Goal: Find specific page/section: Find specific page/section

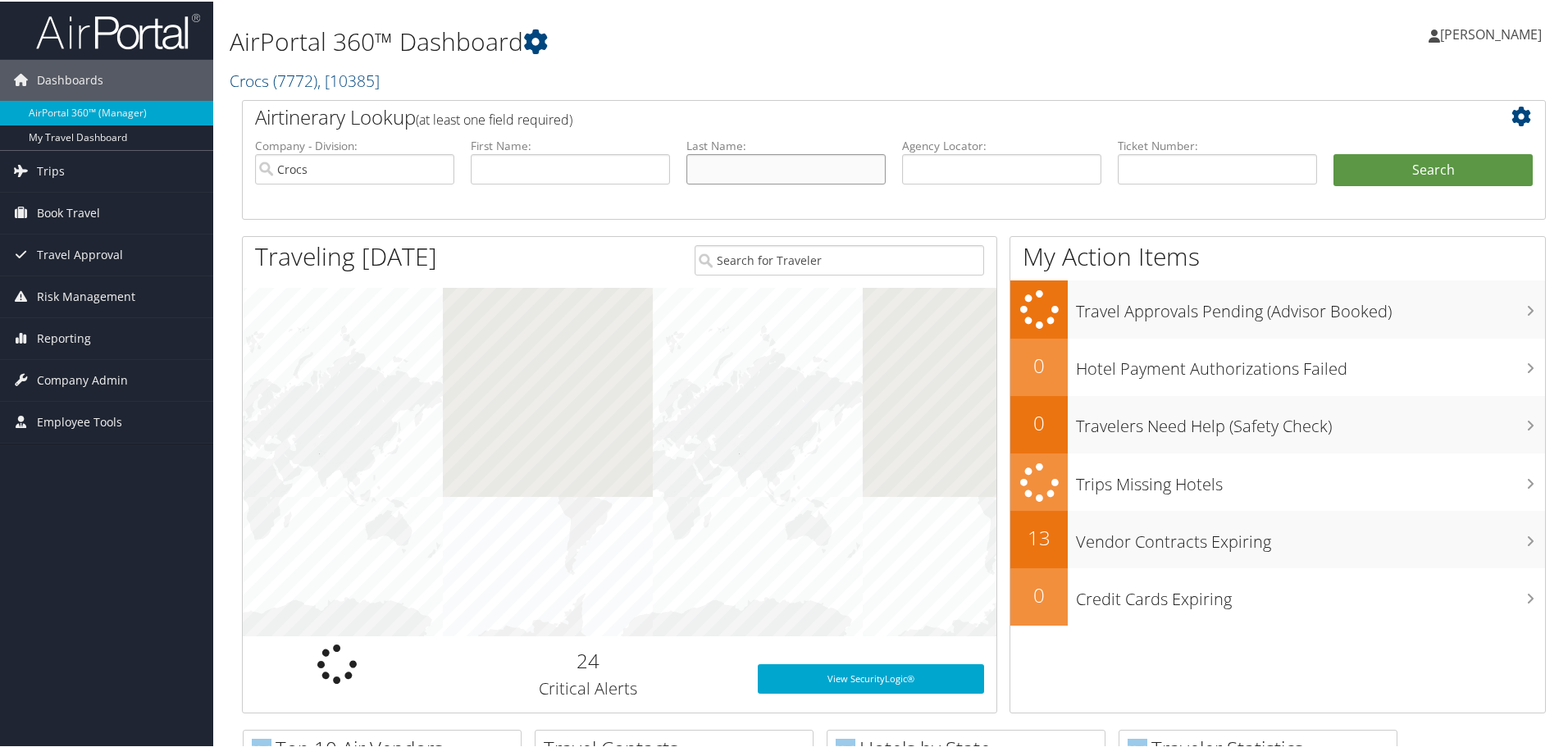
click at [745, 170] on input "text" at bounding box center [786, 167] width 200 height 30
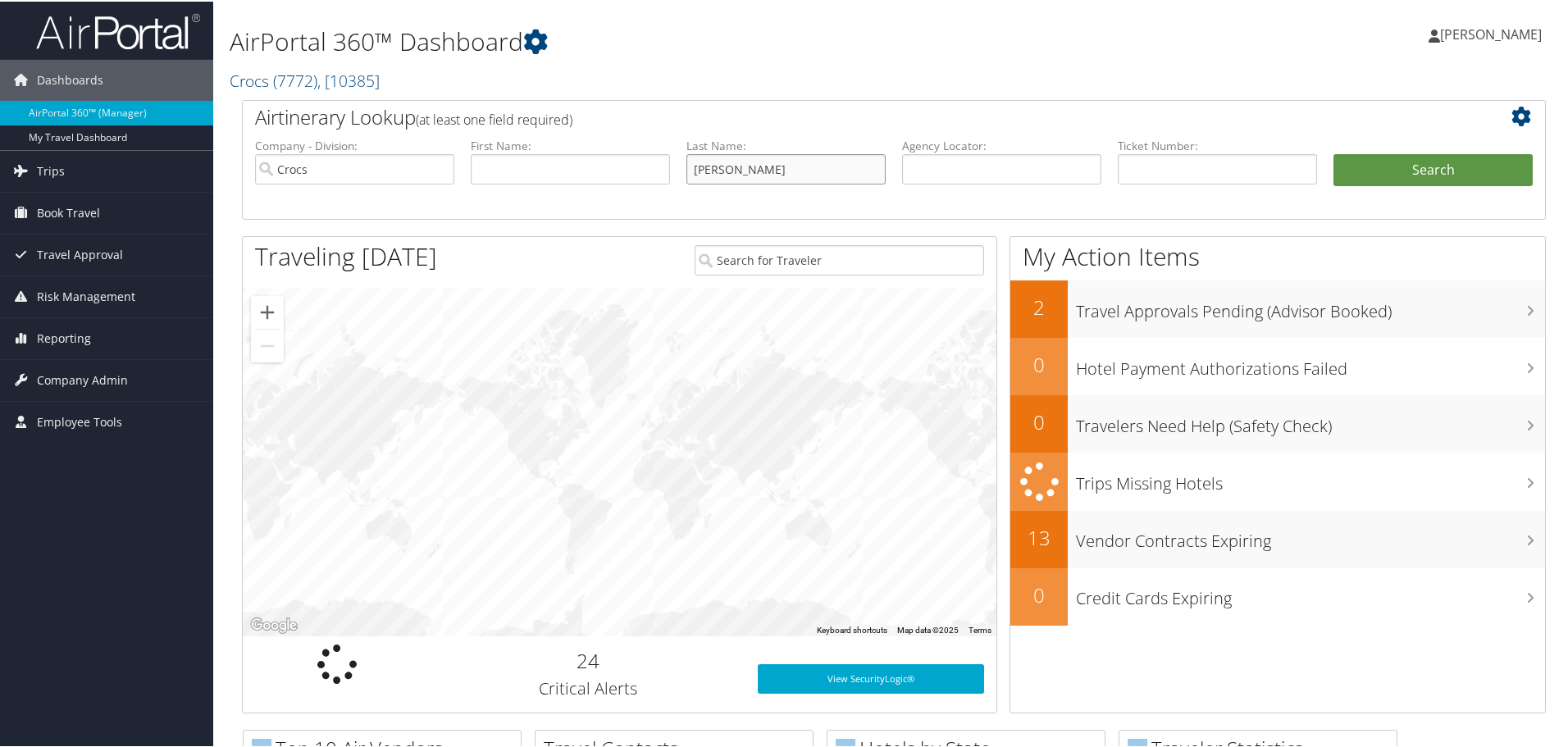
type input "[PERSON_NAME]"
click at [1334, 152] on button "Search" at bounding box center [1434, 169] width 200 height 33
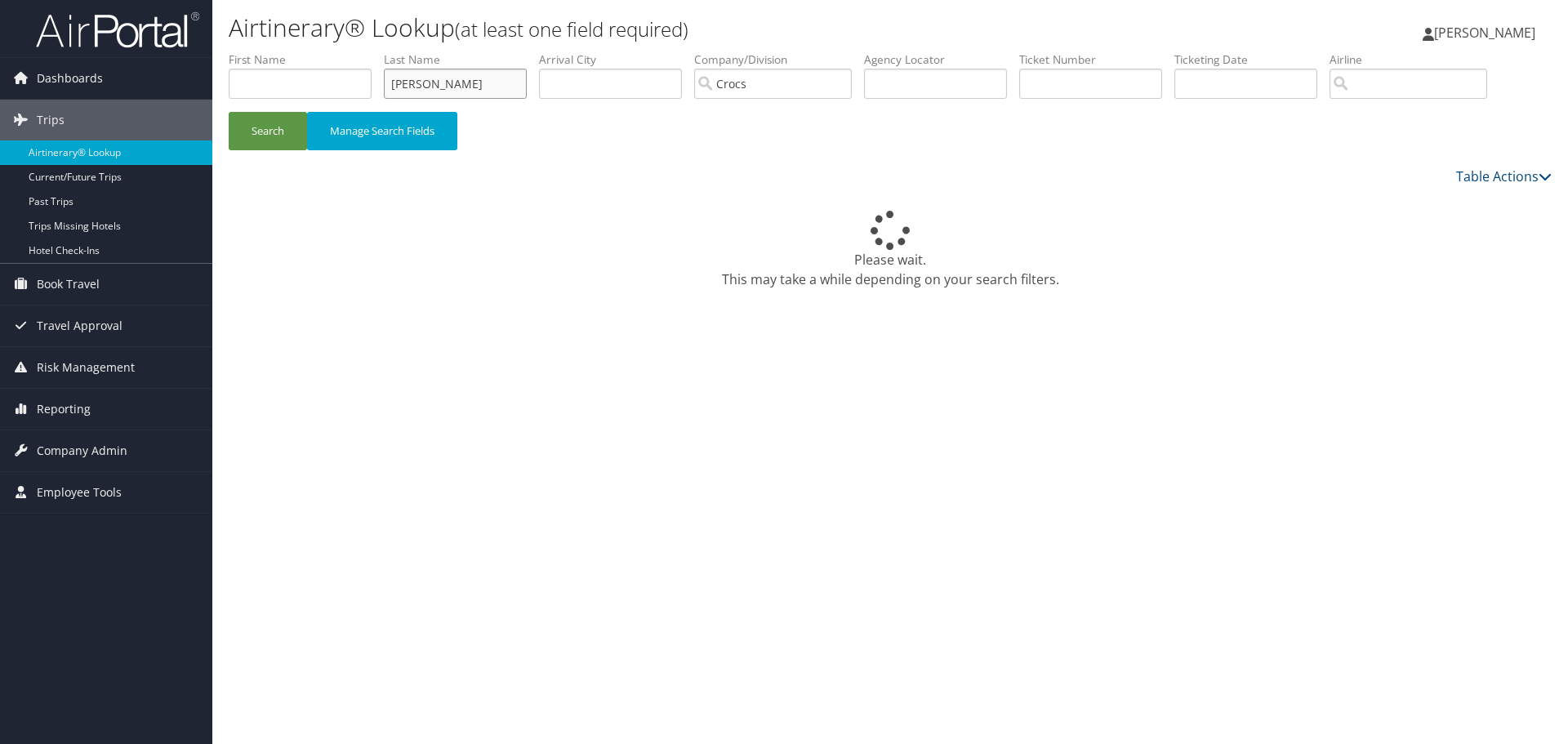
drag, startPoint x: 449, startPoint y: 84, endPoint x: 329, endPoint y: 93, distance: 120.3
click at [305, 51] on ul "First Name Last Name [PERSON_NAME] Departure City Arrival City Company/Division…" at bounding box center [890, 51] width 1323 height 0
click at [58, 400] on span "Reporting" at bounding box center [64, 409] width 54 height 41
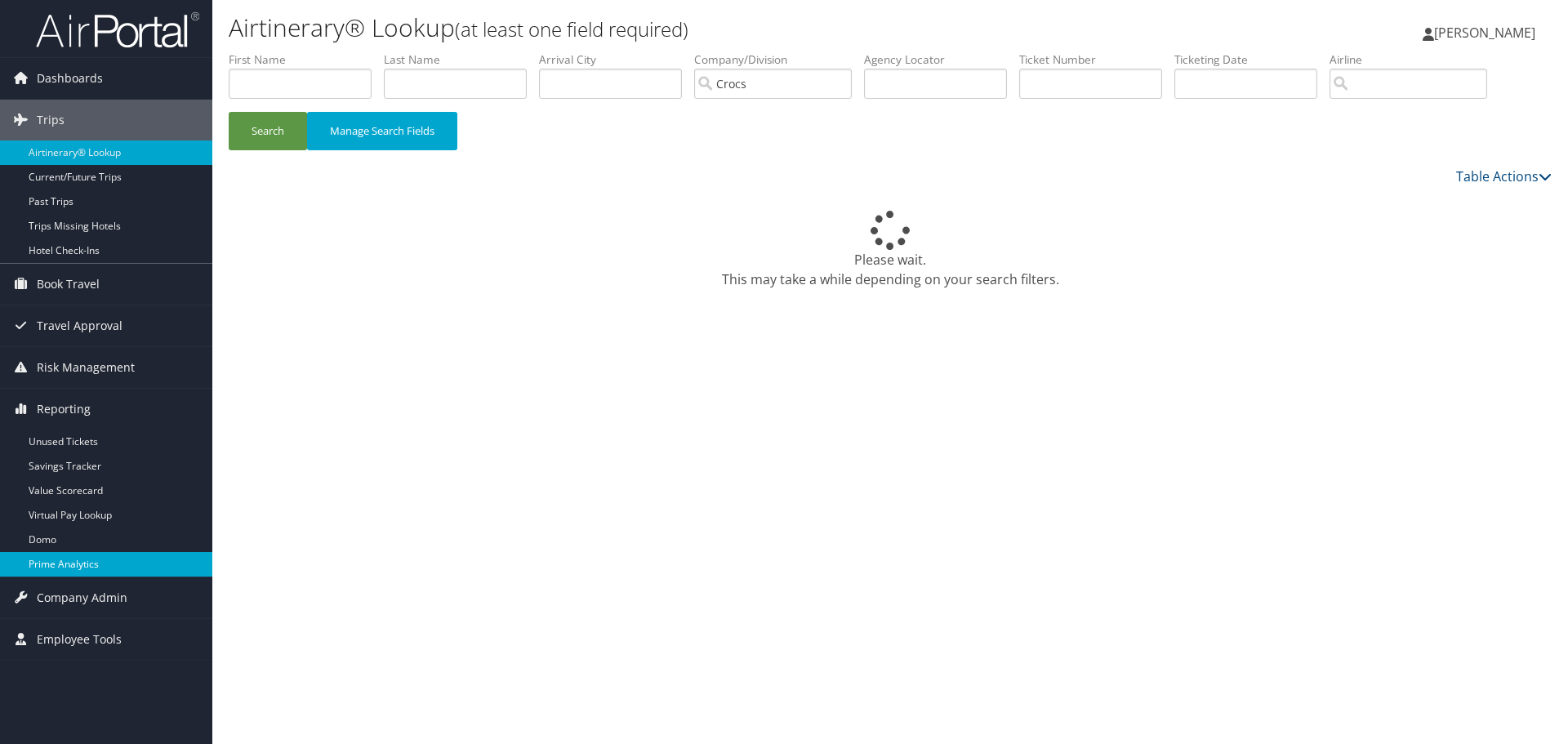
click at [77, 565] on link "Prime Analytics" at bounding box center [106, 563] width 212 height 24
